Goal: Task Accomplishment & Management: Complete application form

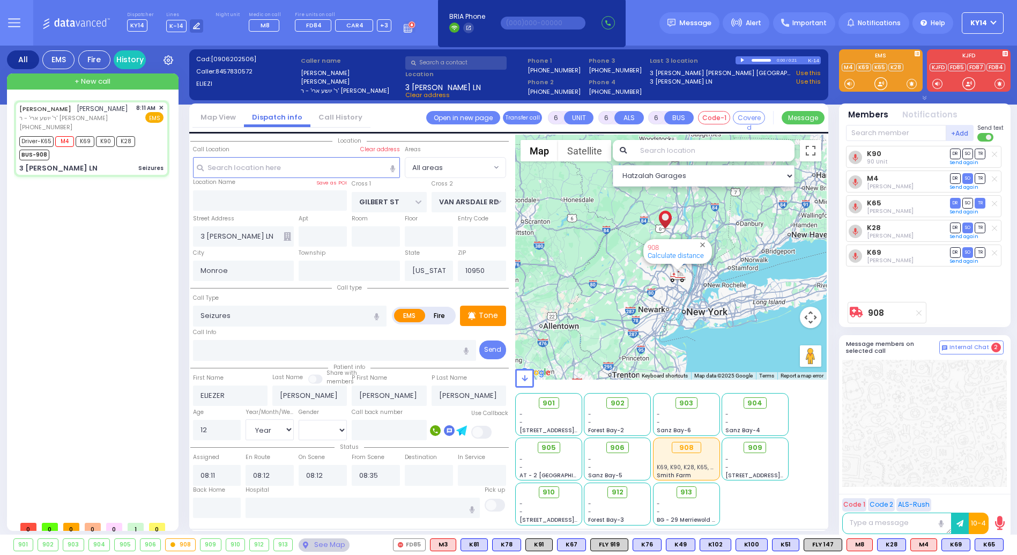
select select "Year"
select select "[DEMOGRAPHIC_DATA]"
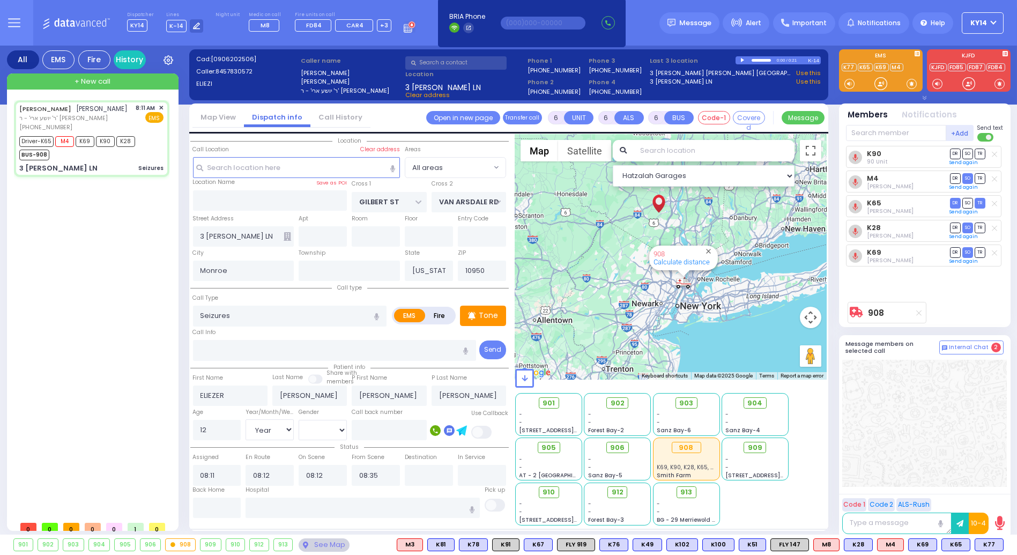
select select
radio input "true"
select select "Year"
select select "[DEMOGRAPHIC_DATA]"
select select "Hatzalah Garages"
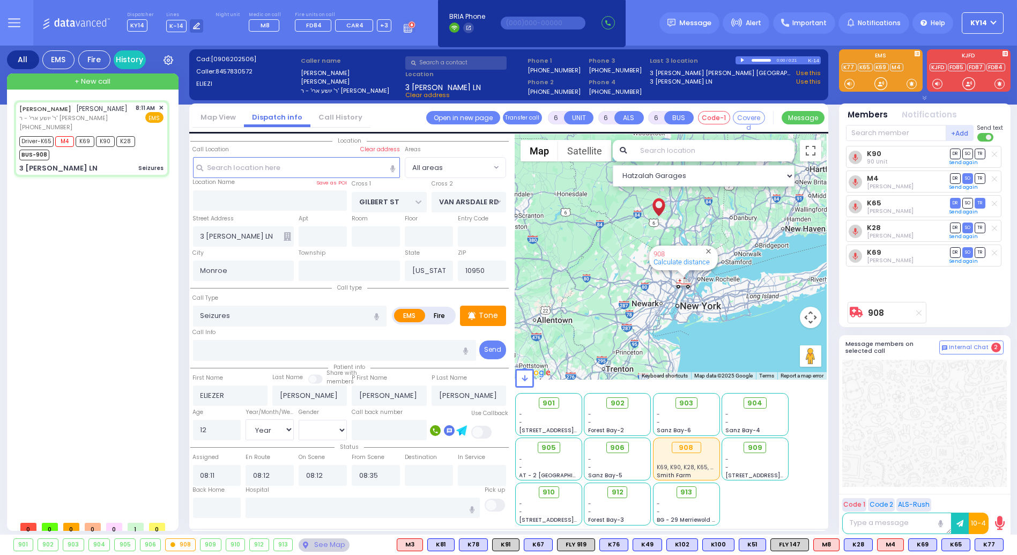
click at [101, 80] on span "+ New call" at bounding box center [93, 81] width 36 height 11
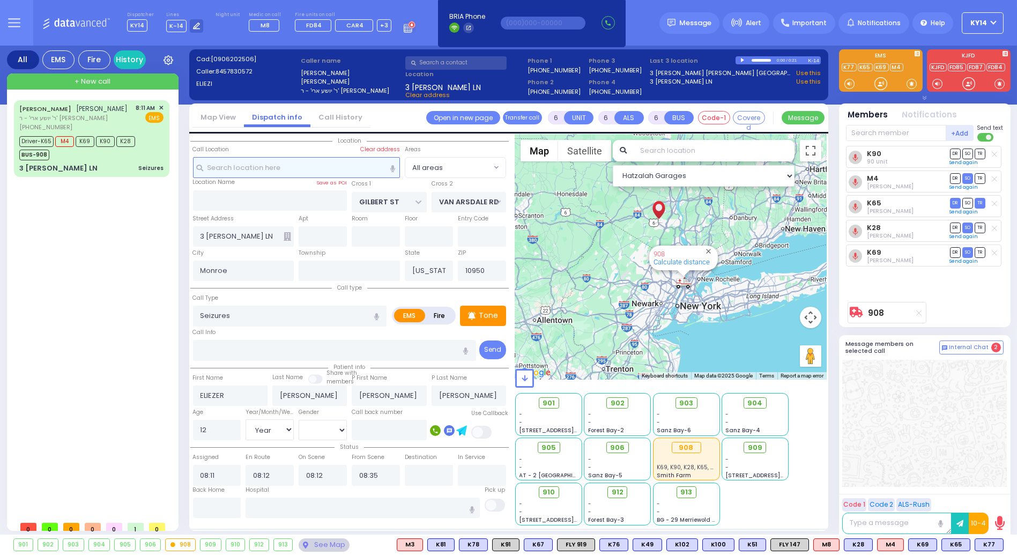
type input "2"
type input "1"
select select
radio input "true"
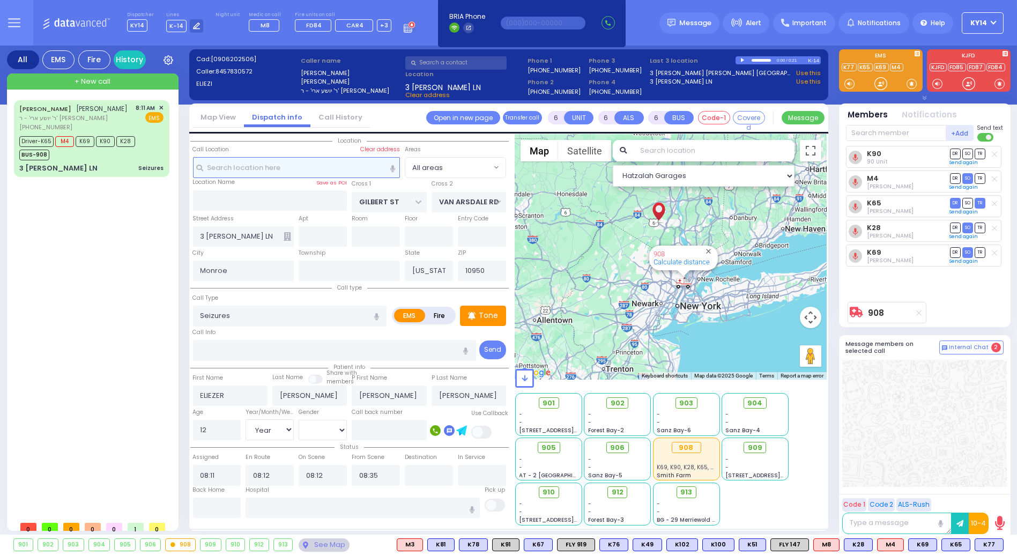
select select
type input "09:25"
select select "Hatzalah Garages"
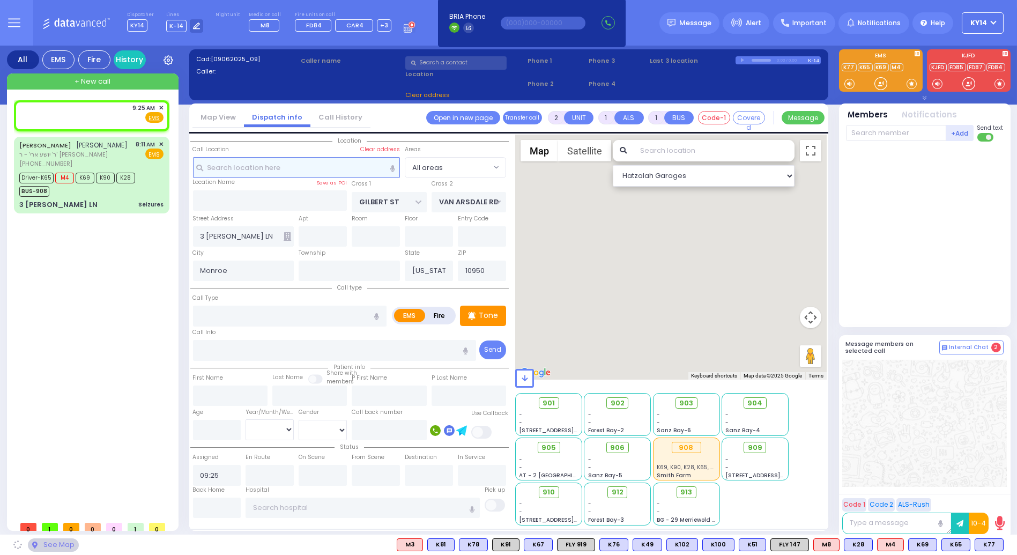
select select
radio input "true"
select select
select select "Hatzalah Garages"
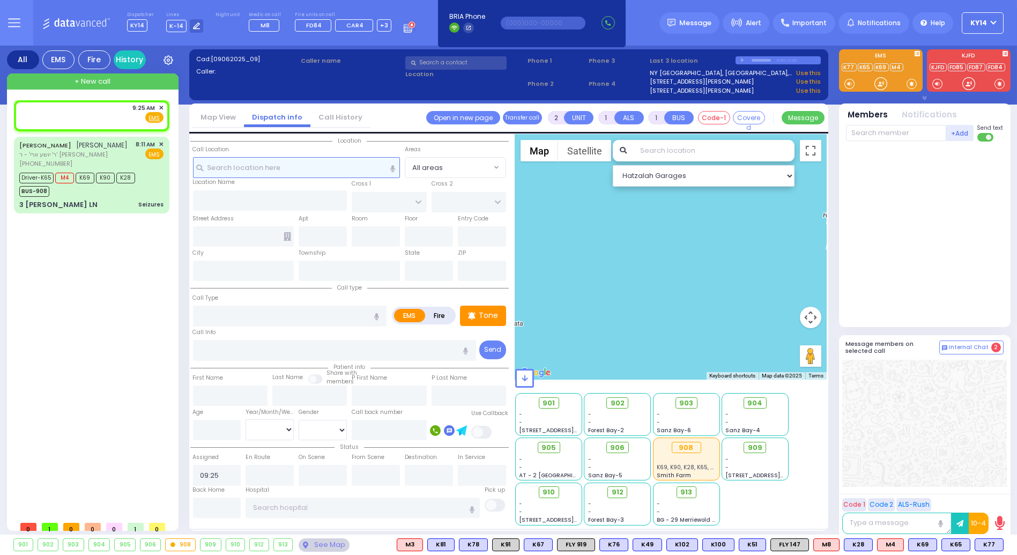
click at [280, 165] on input "text" at bounding box center [296, 167] width 207 height 20
click at [87, 115] on div "9:25 AM ✕ Fire EMS" at bounding box center [91, 113] width 144 height 20
select select
radio input "true"
select select
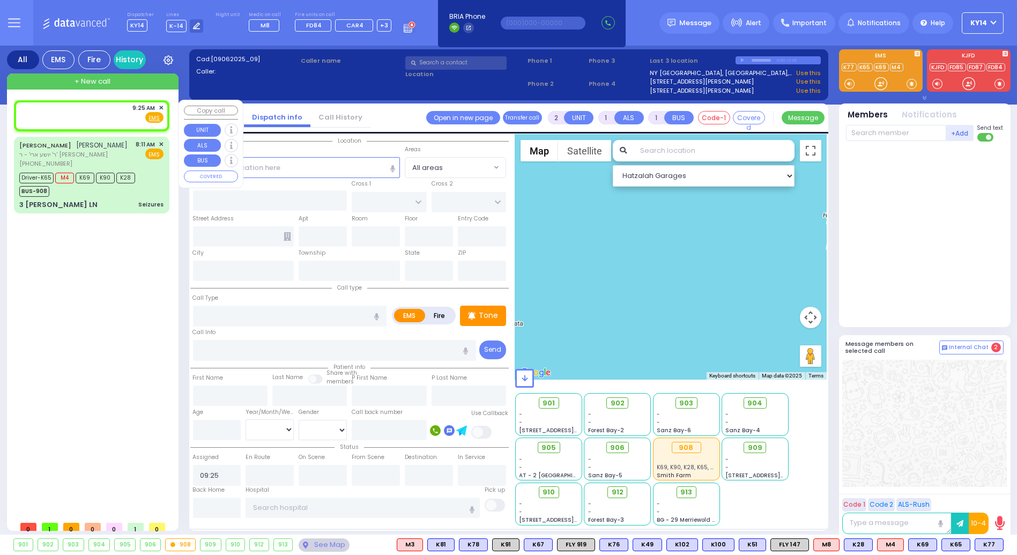
select select "Hatzalah Garages"
click at [299, 171] on input "text" at bounding box center [296, 167] width 207 height 20
click at [105, 245] on div "9:25 AM ✕ EMS M4 K69" at bounding box center [94, 307] width 160 height 415
click at [252, 168] on input "text" at bounding box center [296, 167] width 207 height 20
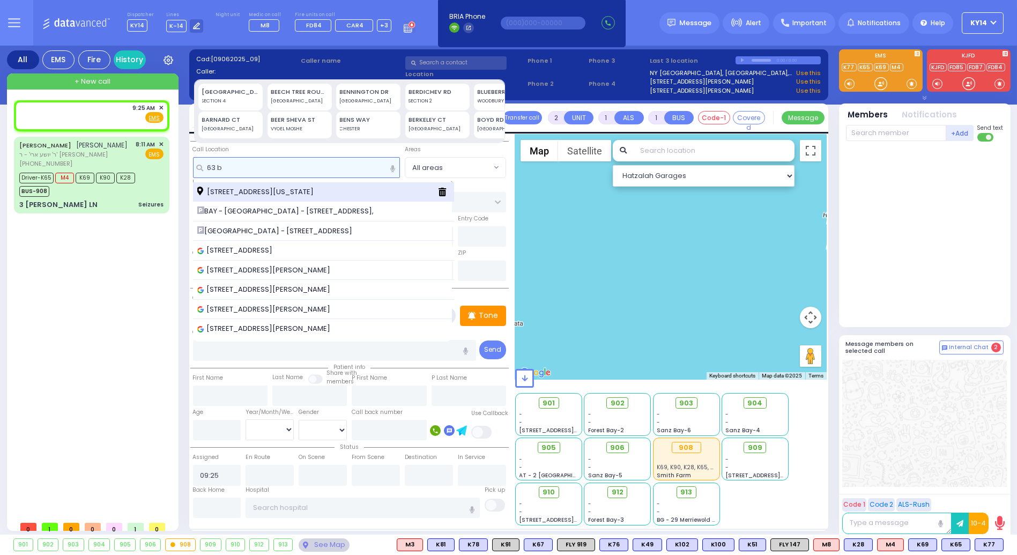
type input "63 b"
click at [257, 185] on div "[STREET_ADDRESS][US_STATE]" at bounding box center [323, 192] width 261 height 20
click at [259, 189] on span "[STREET_ADDRESS][US_STATE]" at bounding box center [257, 192] width 120 height 11
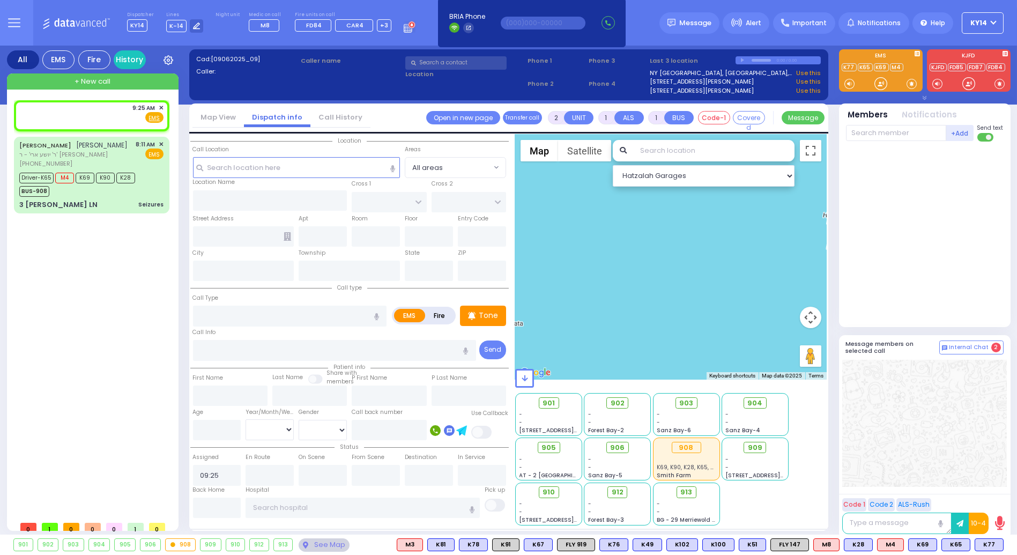
select select
radio input "true"
select select
select select "Hatzalah Garages"
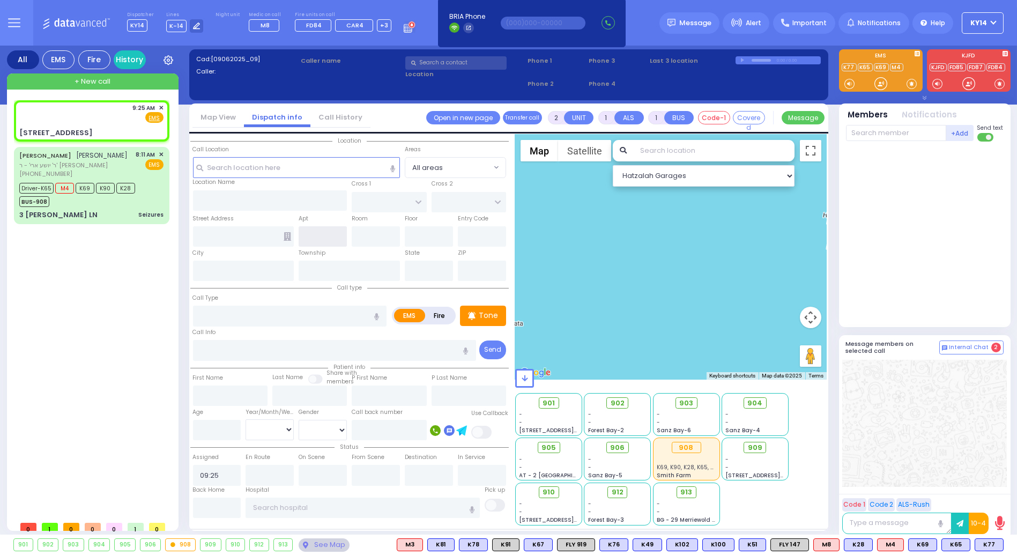
type input "[GEOGRAPHIC_DATA]"
type input "VAYOEL MOSHE COURT"
type input "[STREET_ADDRESS]"
type input "Monroe"
type input "[US_STATE]"
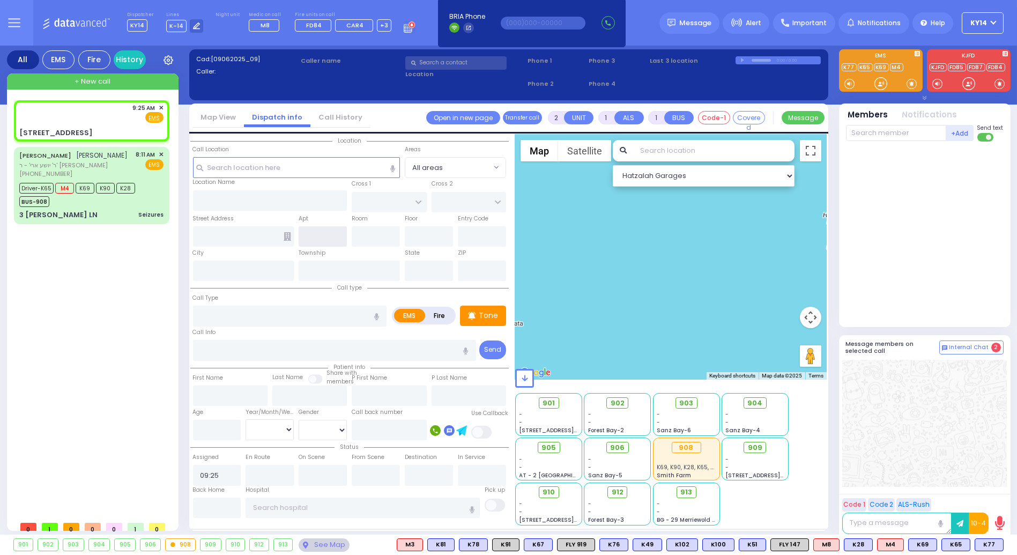
type input "10950"
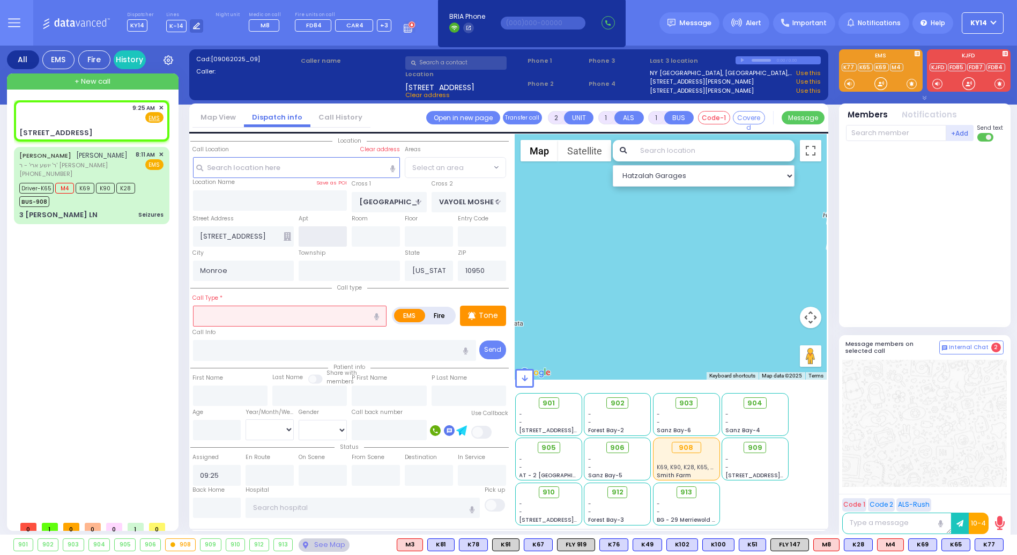
select select "SECTION 4"
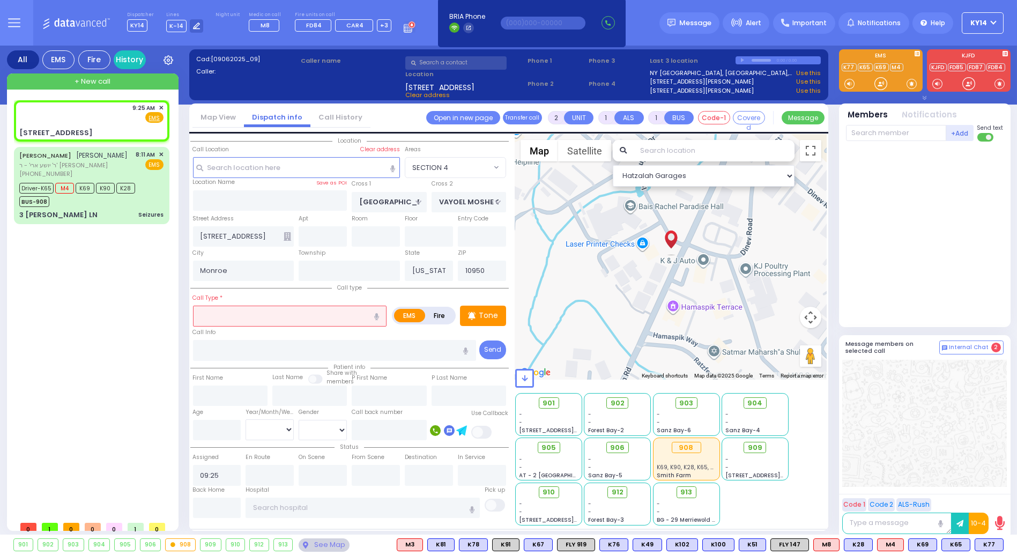
click at [285, 313] on input "text" at bounding box center [290, 316] width 194 height 20
click at [393, 427] on input "text" at bounding box center [389, 430] width 75 height 20
select select
radio input "true"
select select
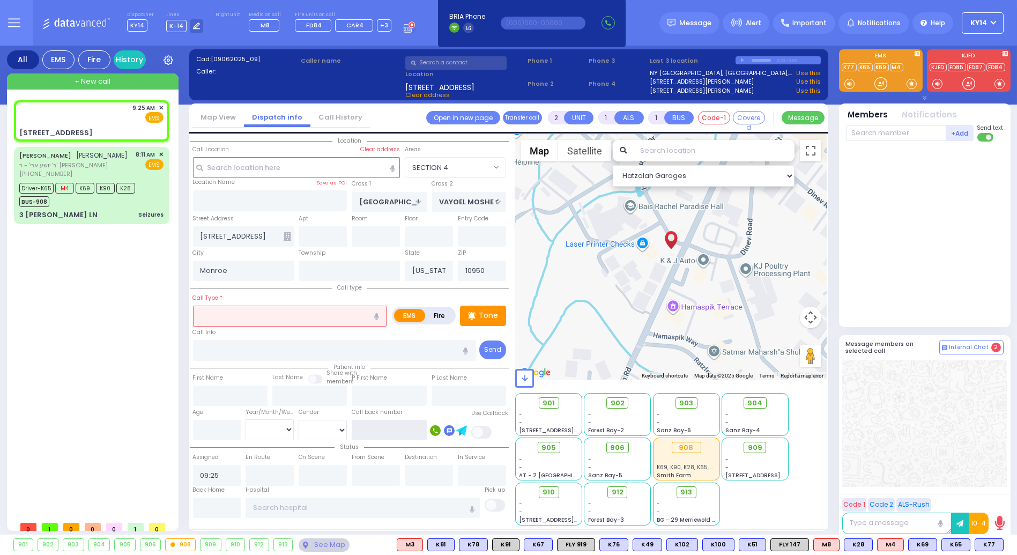
select select "Hatzalah Garages"
select select "SECTION 4"
click at [277, 350] on input "text" at bounding box center [334, 350] width 283 height 20
type input "45-2"
click at [252, 314] on input "text" at bounding box center [290, 316] width 194 height 20
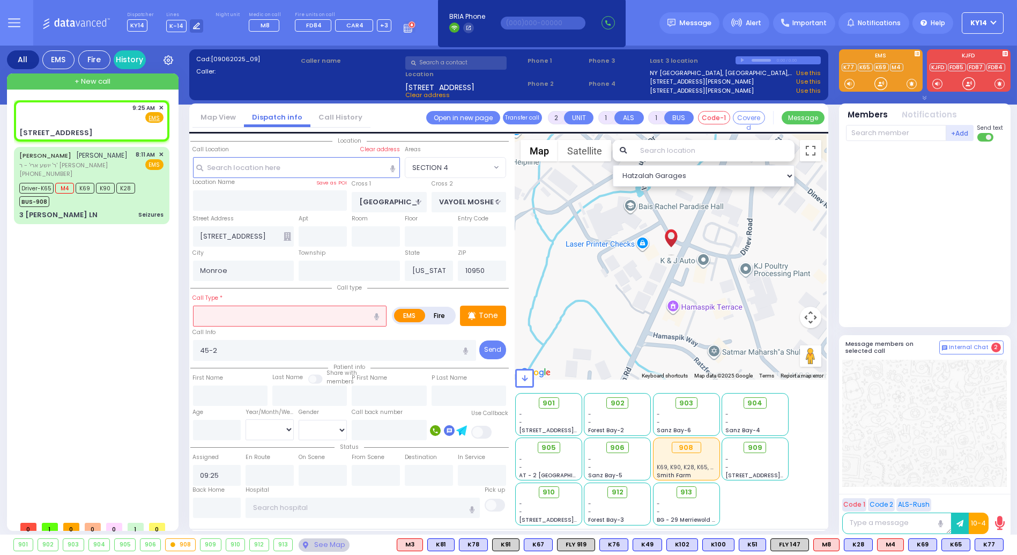
select select
radio input "true"
select select
select select "Hatzalah Garages"
select select "SECTION 4"
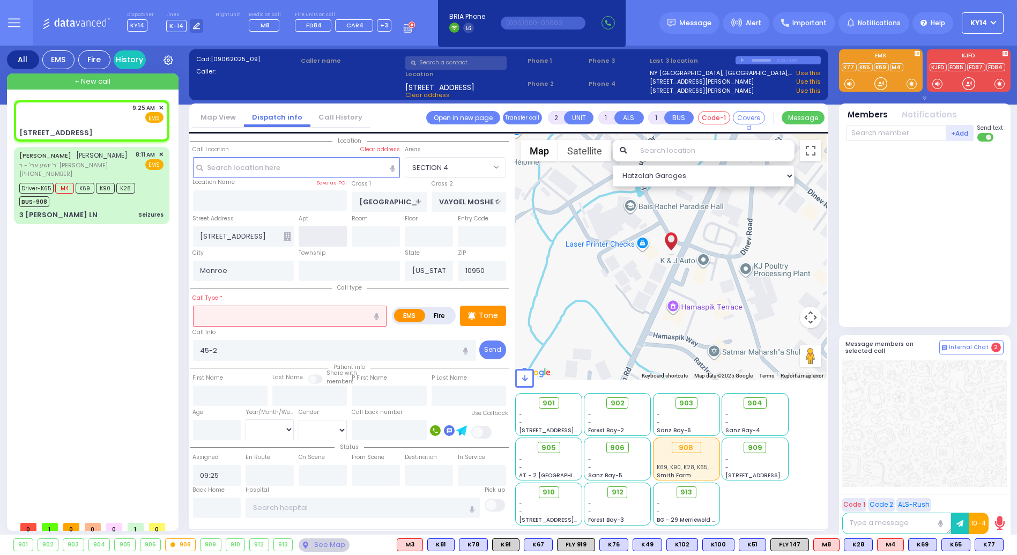
click at [319, 233] on input "text" at bounding box center [323, 236] width 48 height 20
select select
radio input "true"
select select
select select "Hatzalah Garages"
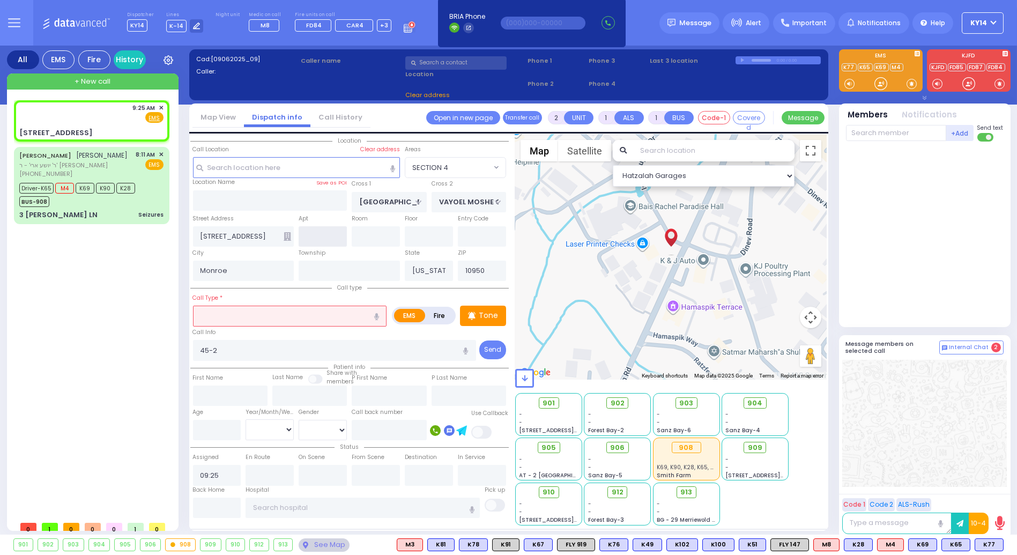
select select "SECTION 4"
type input "301"
click at [282, 312] on input "text" at bounding box center [290, 316] width 194 height 20
select select
radio input "true"
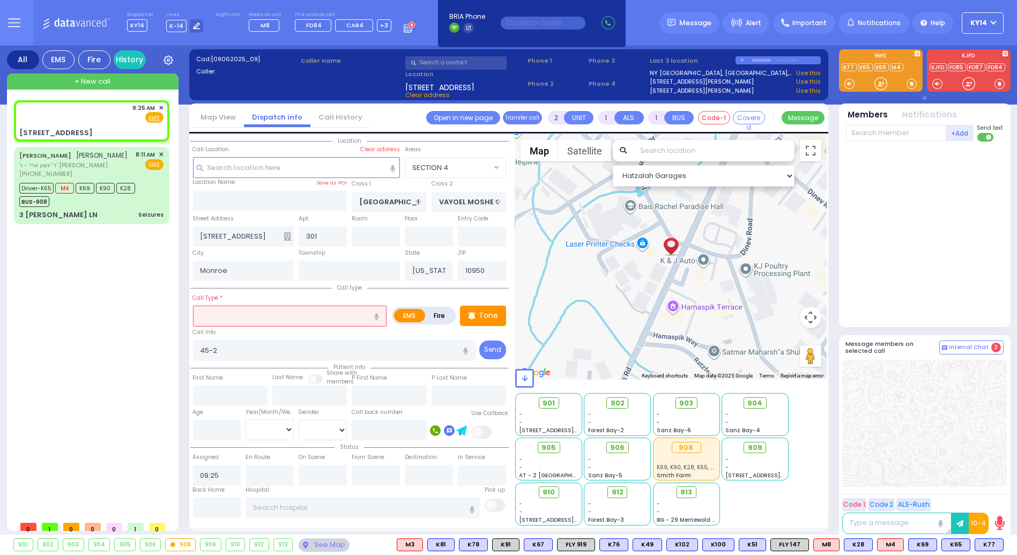
select select
select select "Hatzalah Garages"
select select "SECTION 4"
click at [899, 133] on input "text" at bounding box center [896, 133] width 100 height 16
select select
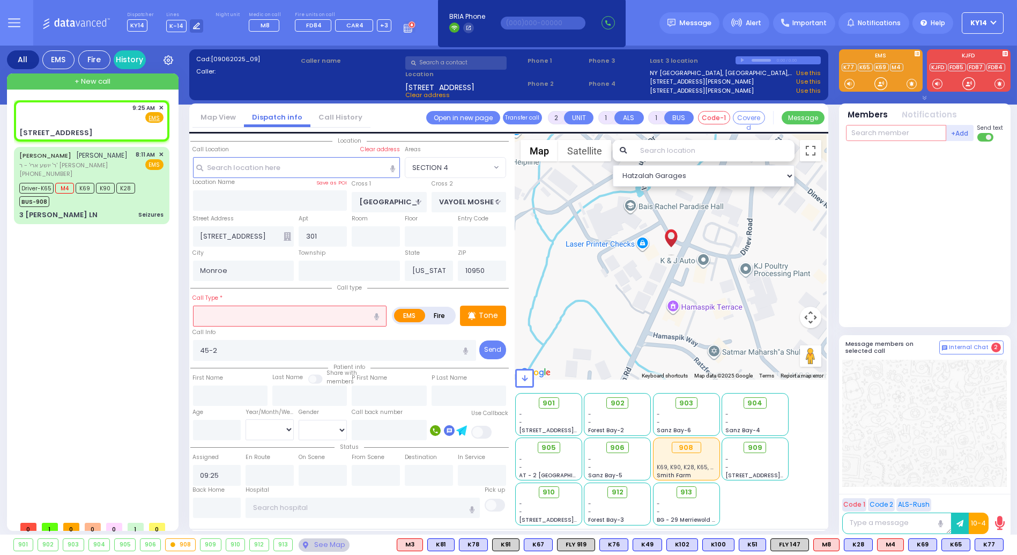
radio input "true"
select select
select select "Hatzalah Garages"
type input "6"
select select "SECTION 4"
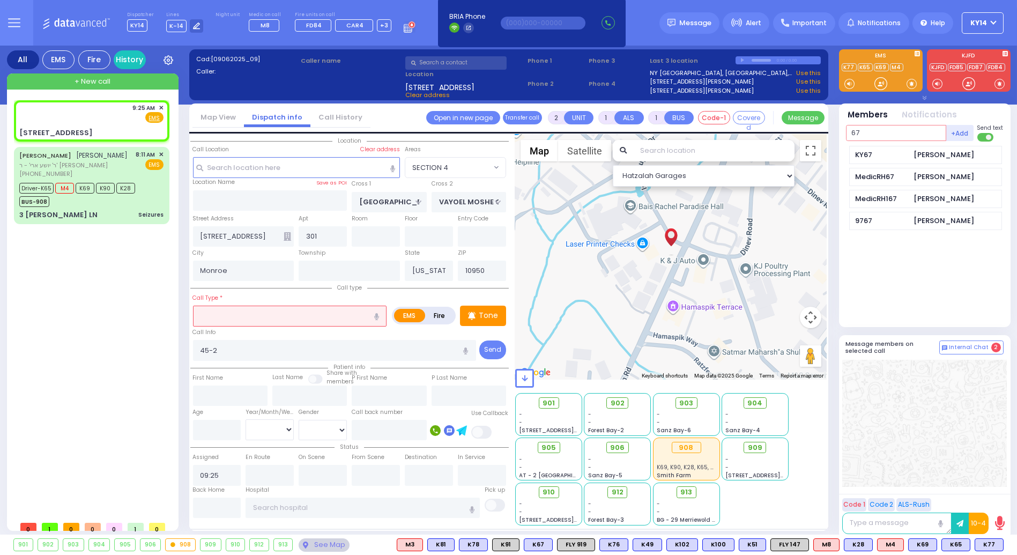
type input "6"
type input "76"
click at [887, 155] on div "KY76" at bounding box center [882, 155] width 54 height 11
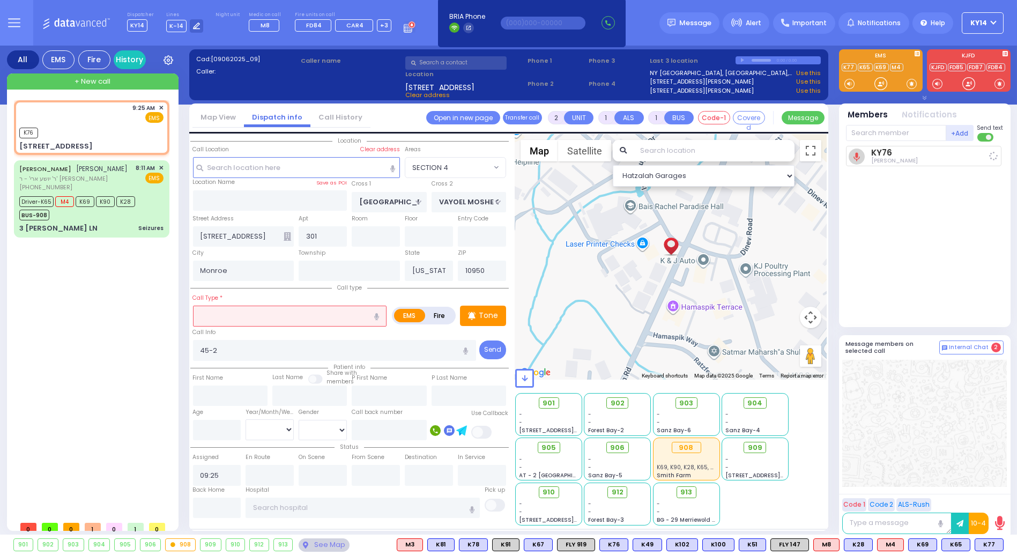
select select
radio input "true"
select select
type input "09:26"
select select "Hatzalah Garages"
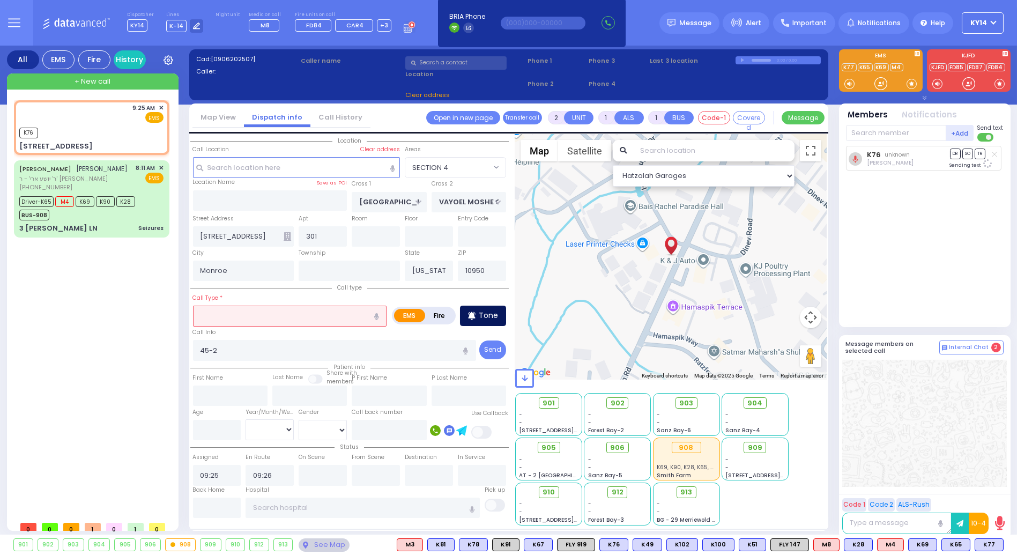
click at [488, 315] on p "Tone" at bounding box center [488, 315] width 19 height 11
select select "SECTION 4"
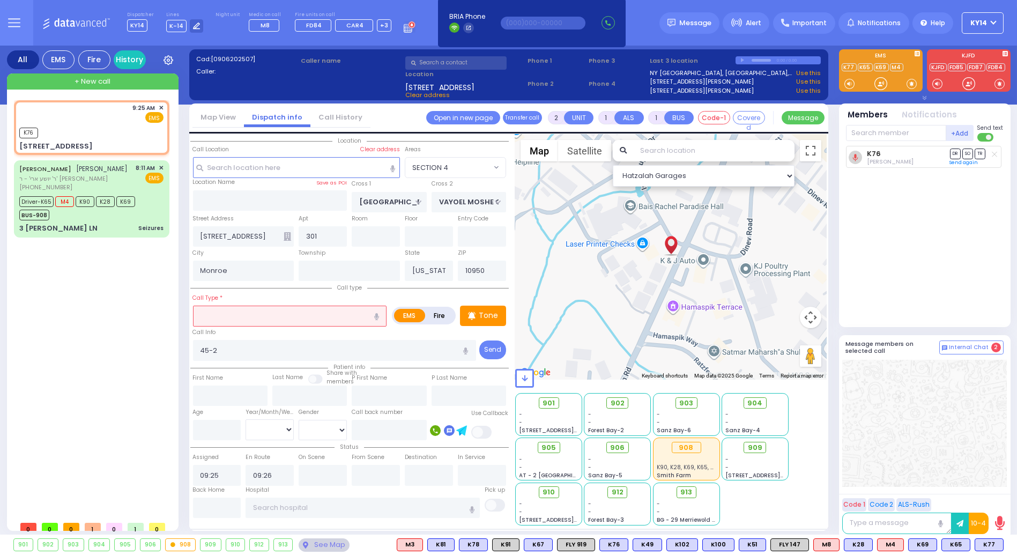
click at [376, 313] on icon "button" at bounding box center [376, 316] width 5 height 7
type input "[MEDICAL_DATA] emergency"
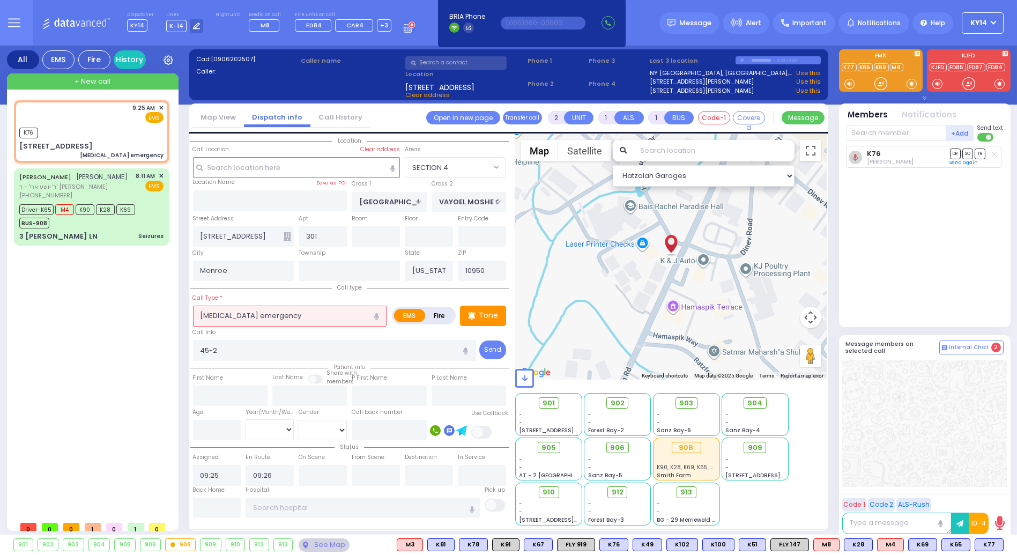
select select
radio input "true"
select select
select select "Hatzalah Garages"
select select "SECTION 4"
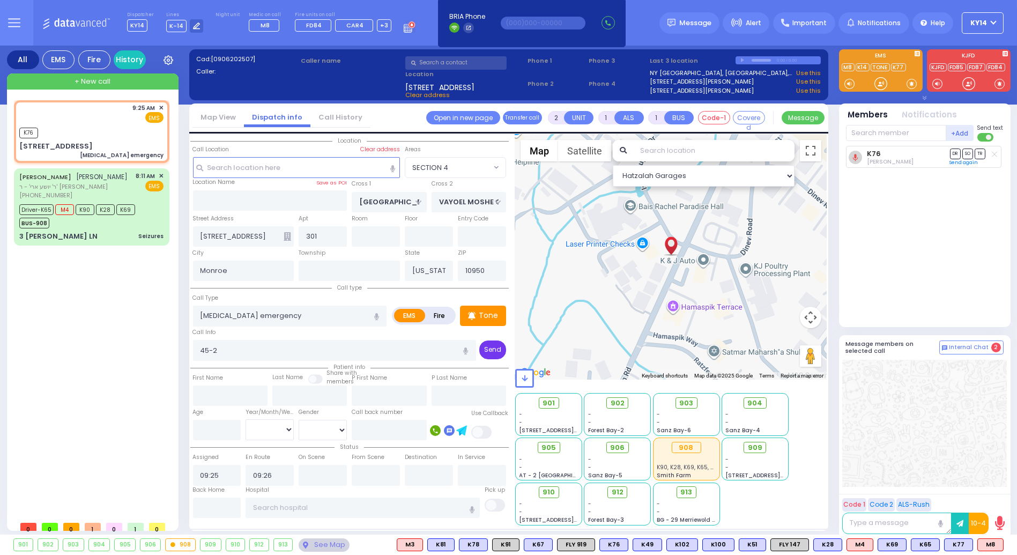
click at [496, 351] on button "Send" at bounding box center [492, 349] width 27 height 19
click at [989, 541] on span "M8" at bounding box center [990, 545] width 25 height 12
select select
radio input "true"
select select
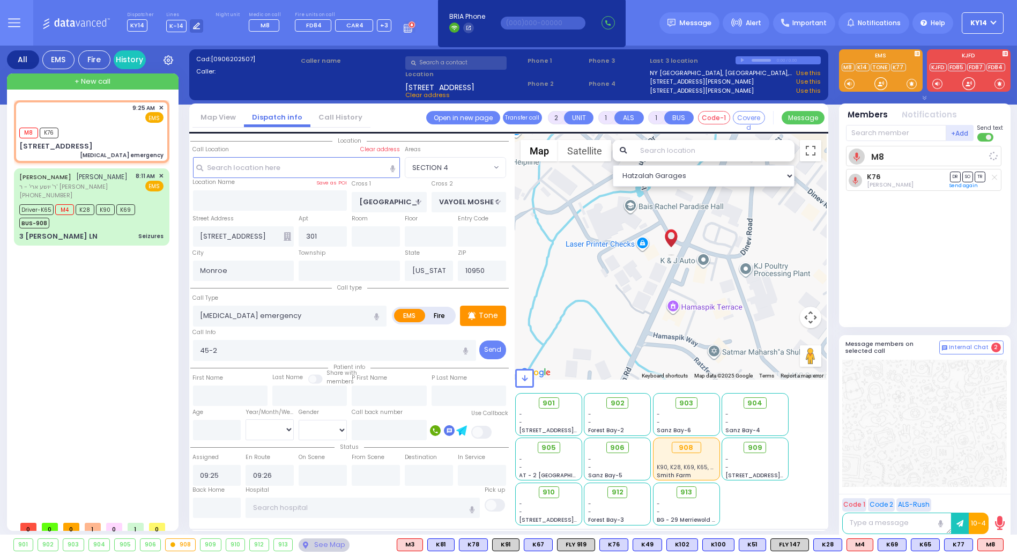
select select "Hatzalah Garages"
select select "SECTION 4"
click at [878, 133] on input "text" at bounding box center [896, 133] width 100 height 16
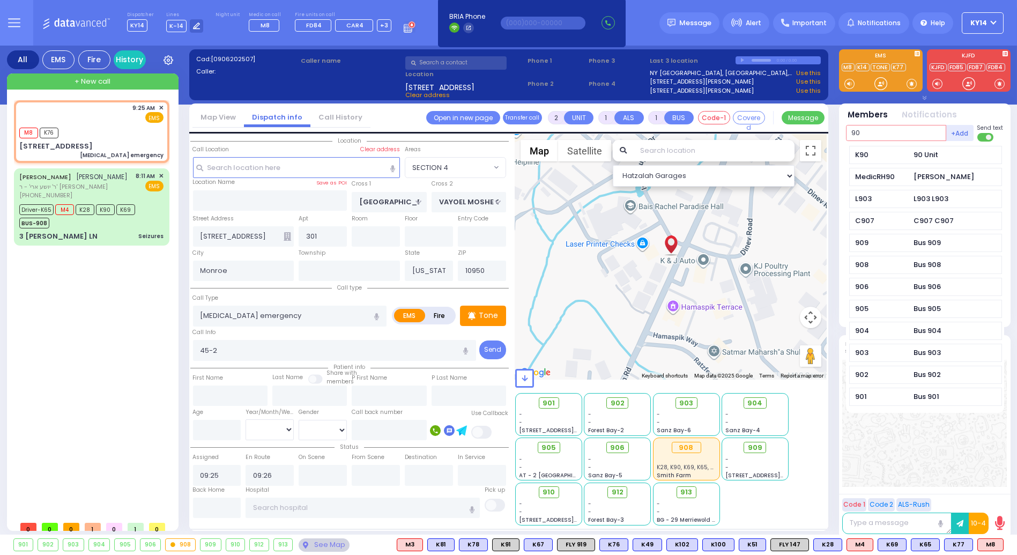
type input "90"
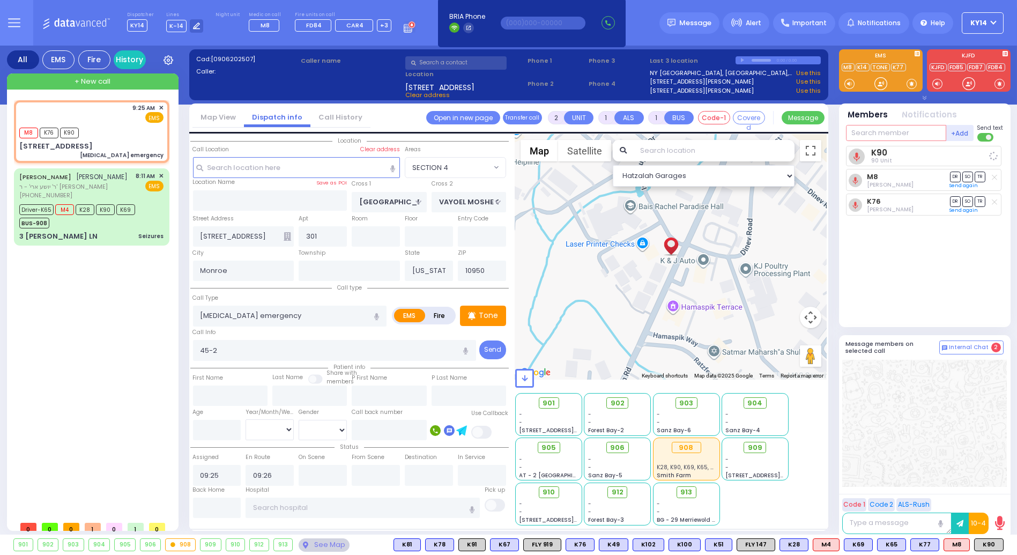
select select
radio input "true"
select select
select select "Hatzalah Garages"
select select "SECTION 4"
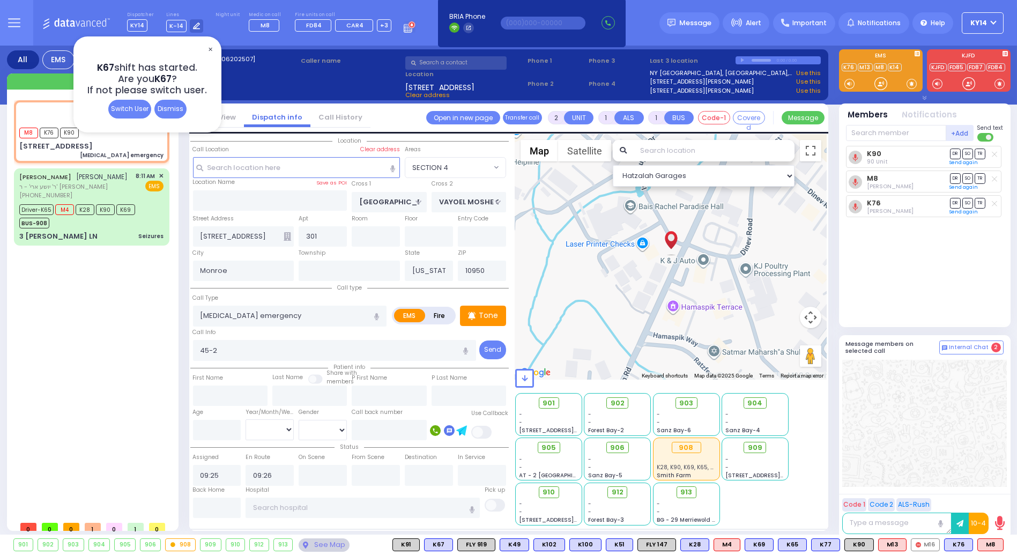
click at [211, 49] on span "✕" at bounding box center [210, 49] width 9 height 12
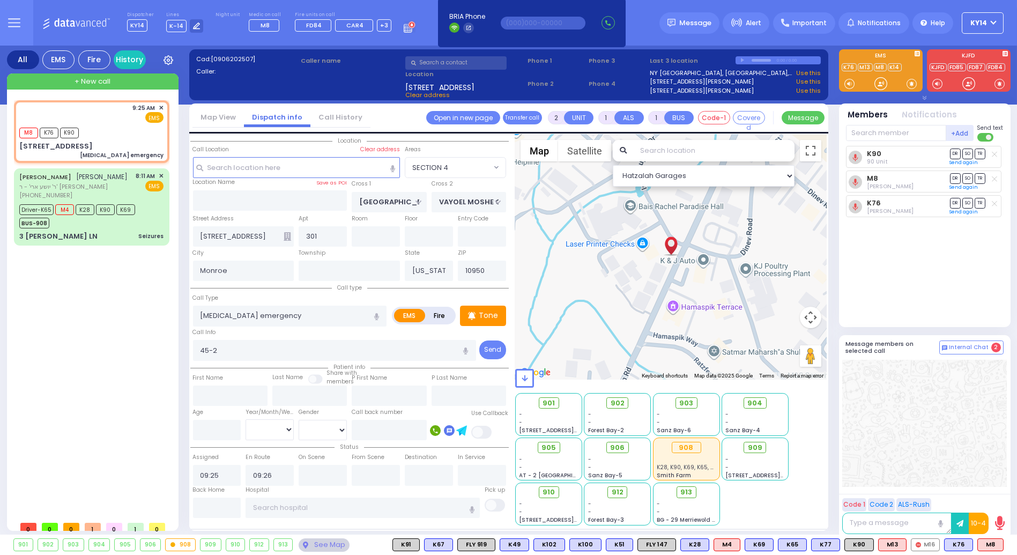
click at [286, 236] on icon at bounding box center [288, 236] width 8 height 9
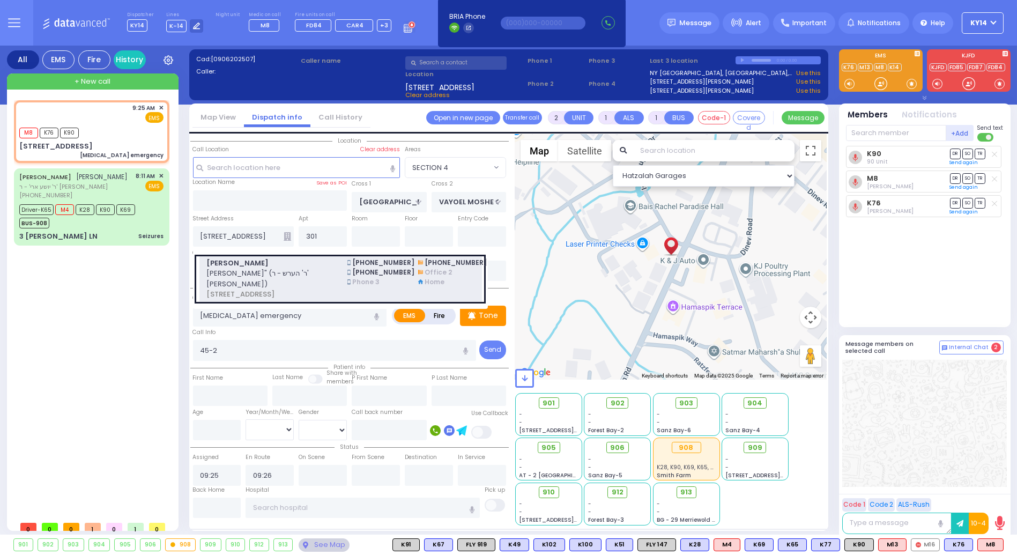
click at [300, 267] on span "[PERSON_NAME]" at bounding box center [270, 263] width 128 height 11
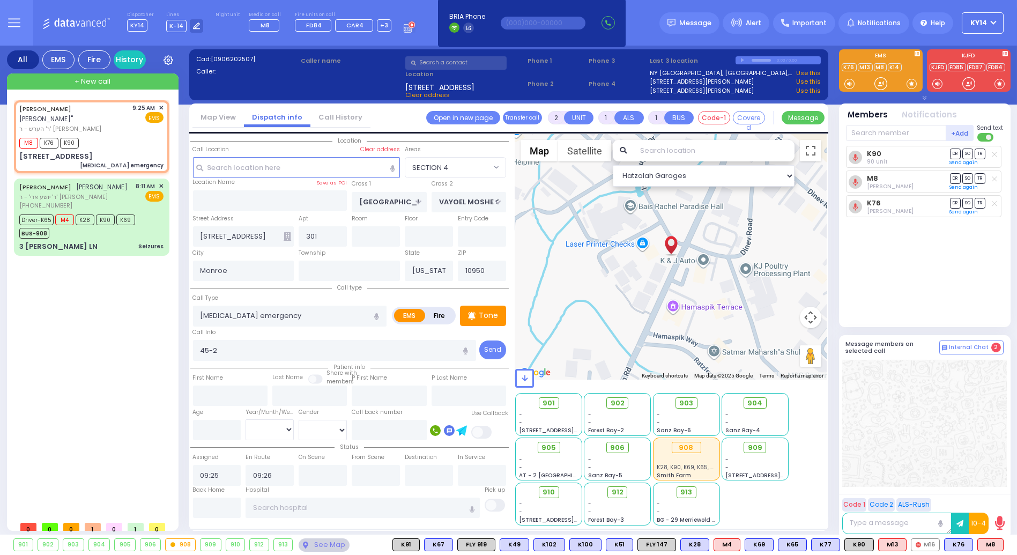
select select
radio input "true"
type input "[PERSON_NAME]"
type input "KATZ"
select select
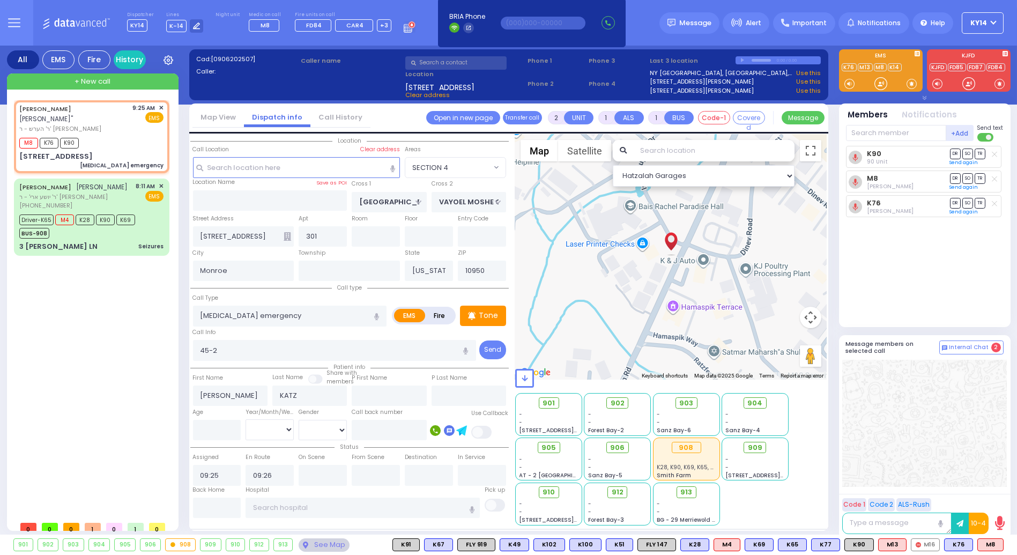
select select "Hatzalah Garages"
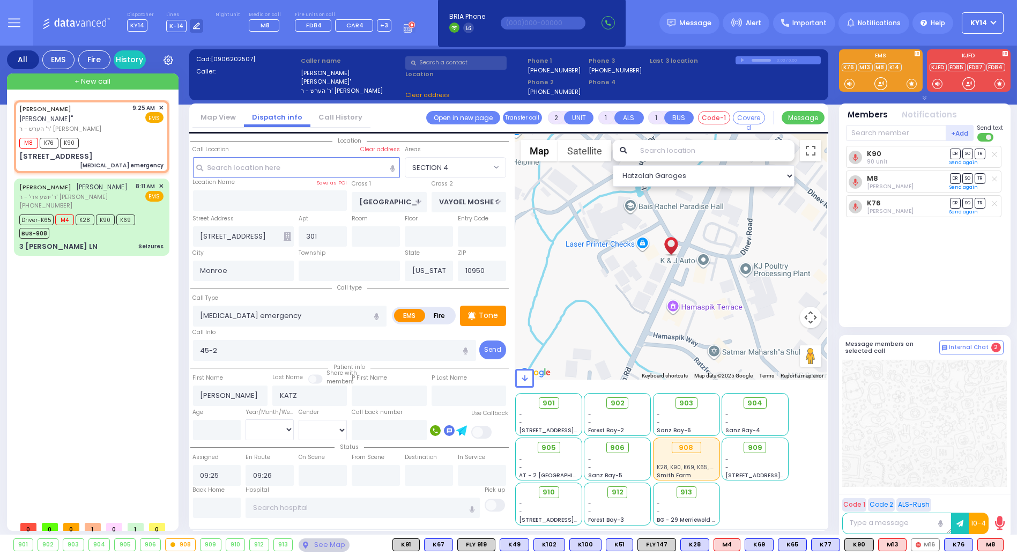
type input "[STREET_ADDRESS]"
select select "SECTION 4"
